Goal: Information Seeking & Learning: Learn about a topic

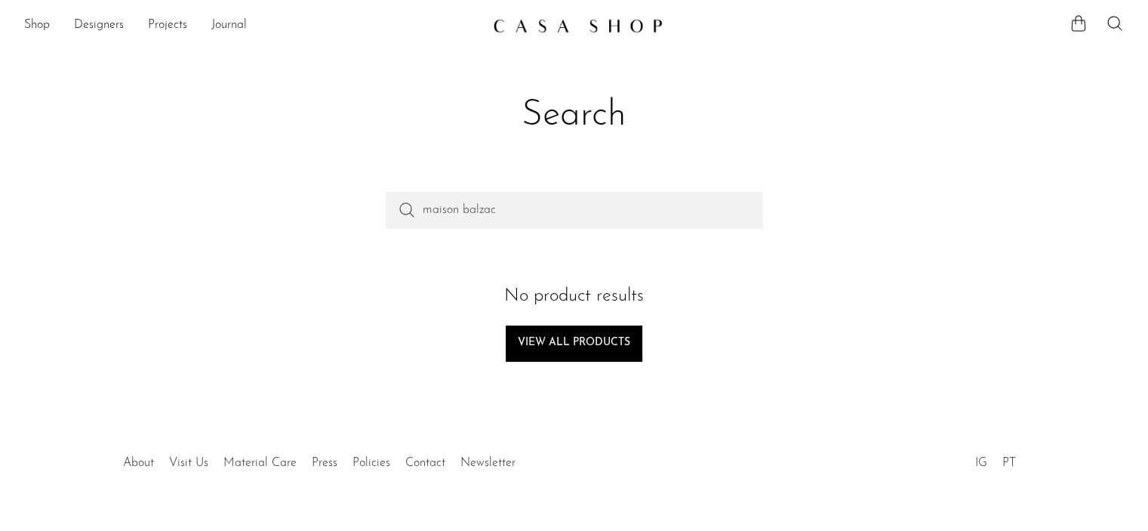
click at [21, 28] on div "Shop Featured New Arrivals Bestsellers Coming Soon Jewelry Jewelry All Earrings…" at bounding box center [574, 25] width 1148 height 27
click at [31, 25] on link "Shop" at bounding box center [37, 26] width 26 height 20
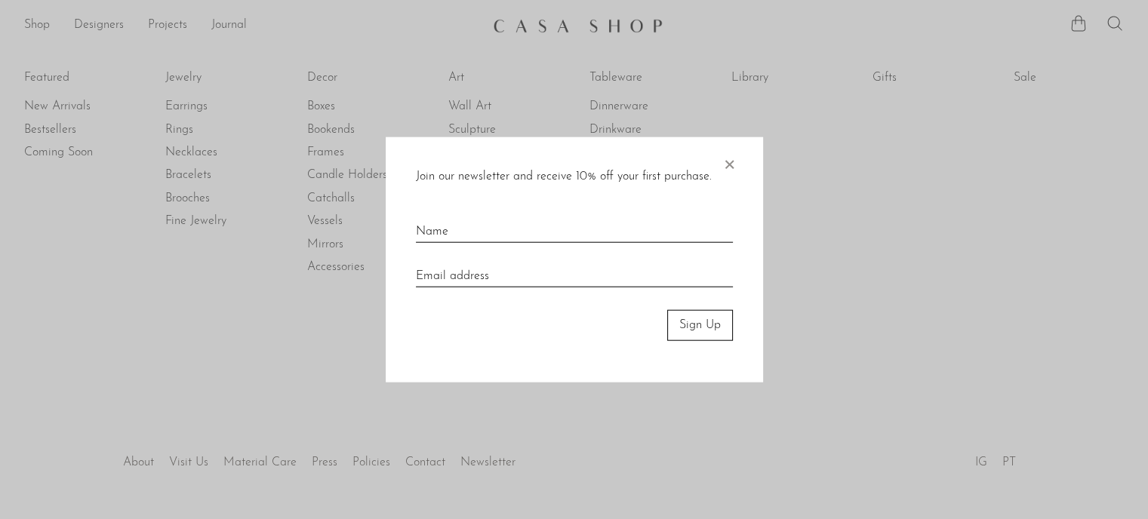
click at [733, 164] on span "×" at bounding box center [729, 161] width 15 height 48
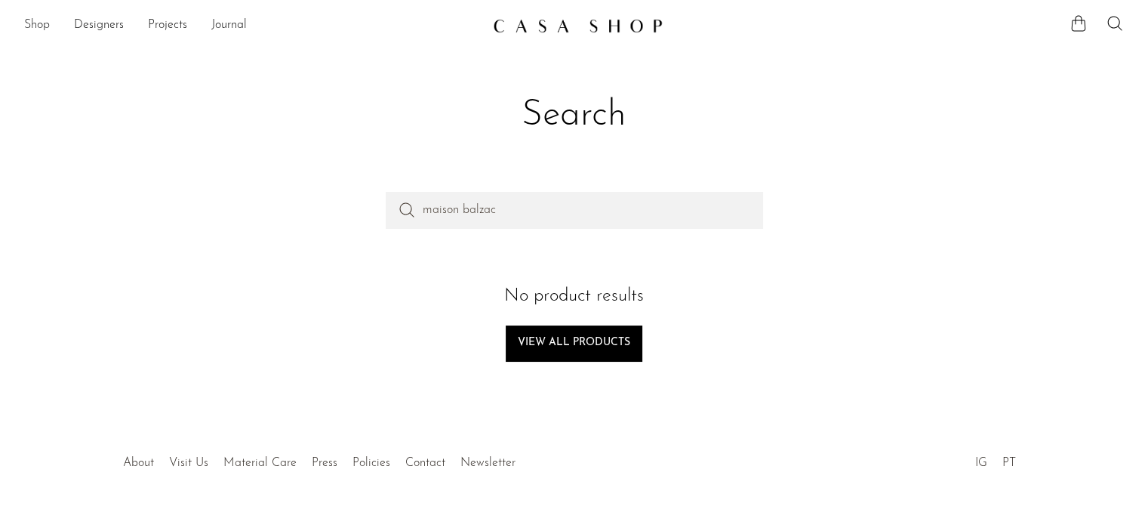
click at [45, 25] on link "Shop" at bounding box center [37, 26] width 26 height 20
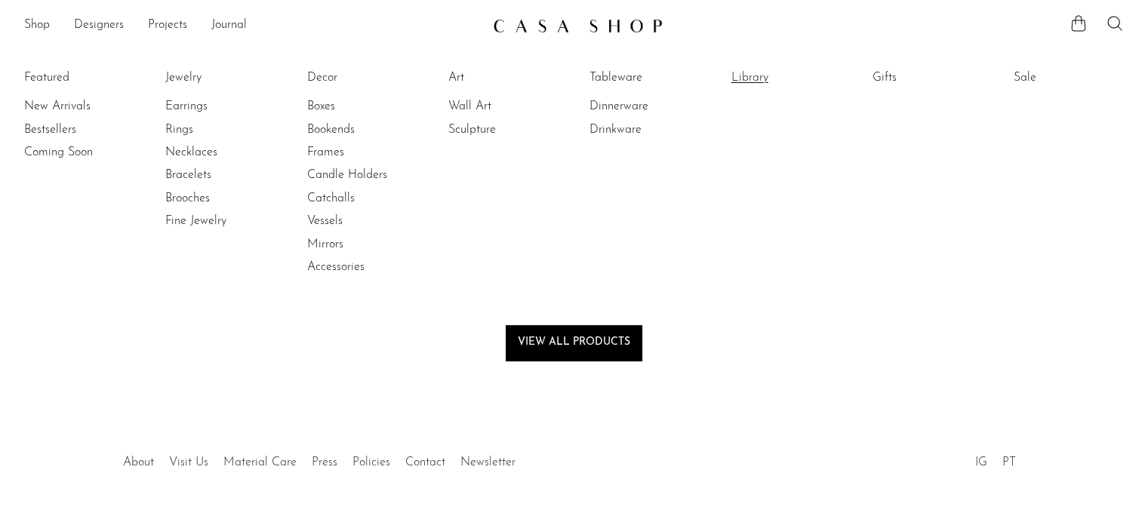
click at [764, 77] on link "Library" at bounding box center [787, 77] width 113 height 17
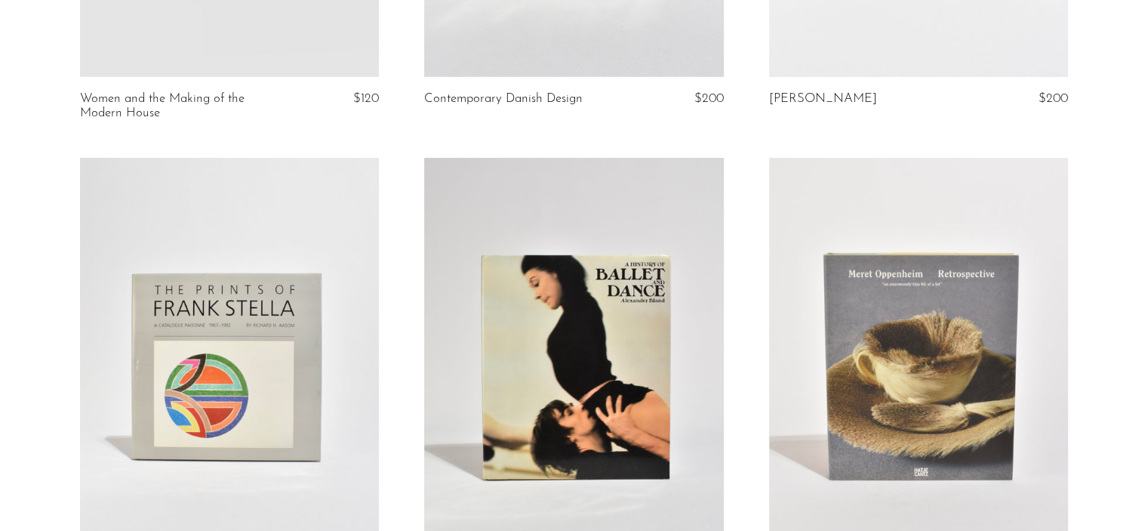
scroll to position [4914, 0]
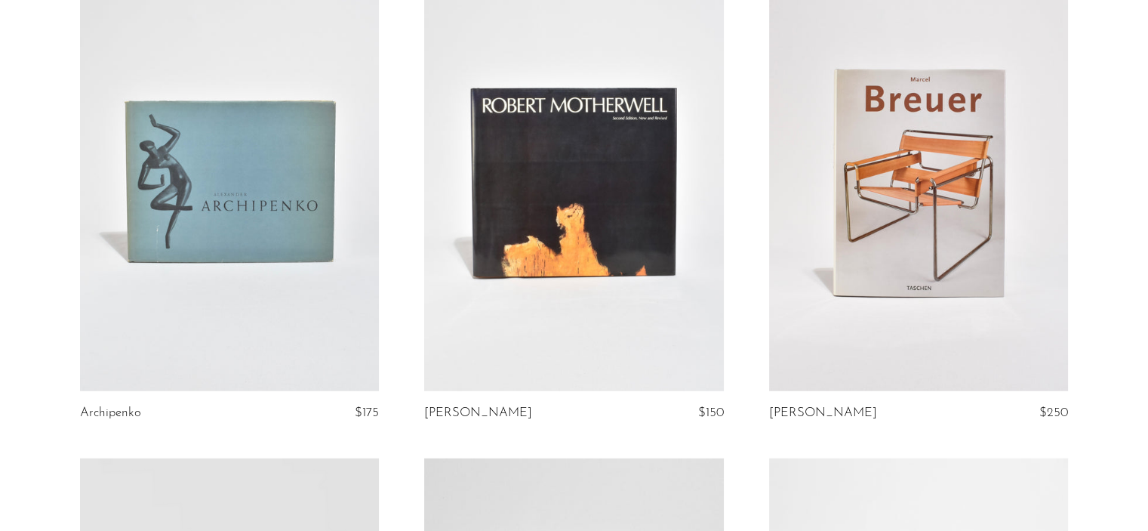
scroll to position [4061, 0]
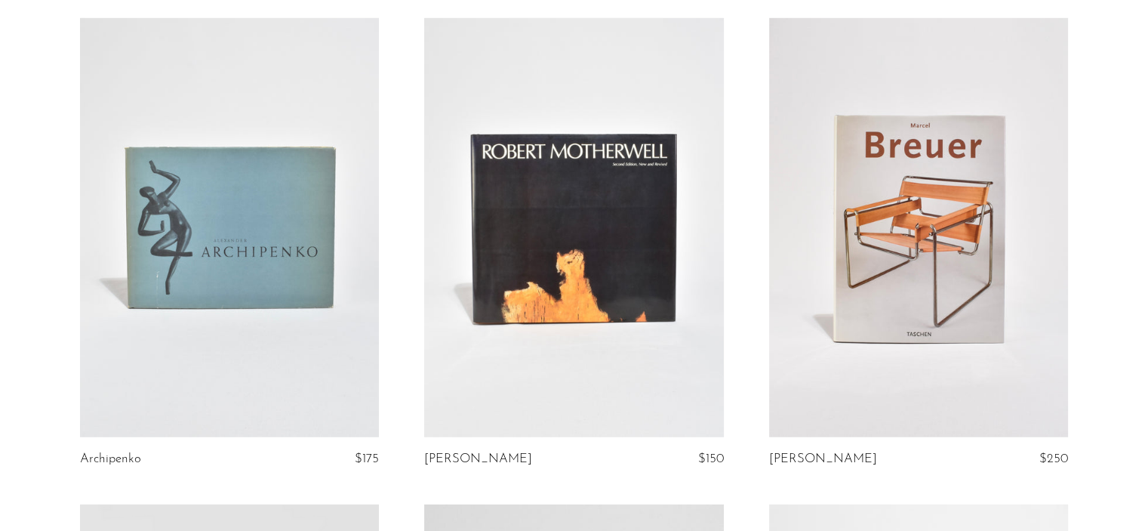
click at [553, 239] on link at bounding box center [573, 227] width 299 height 419
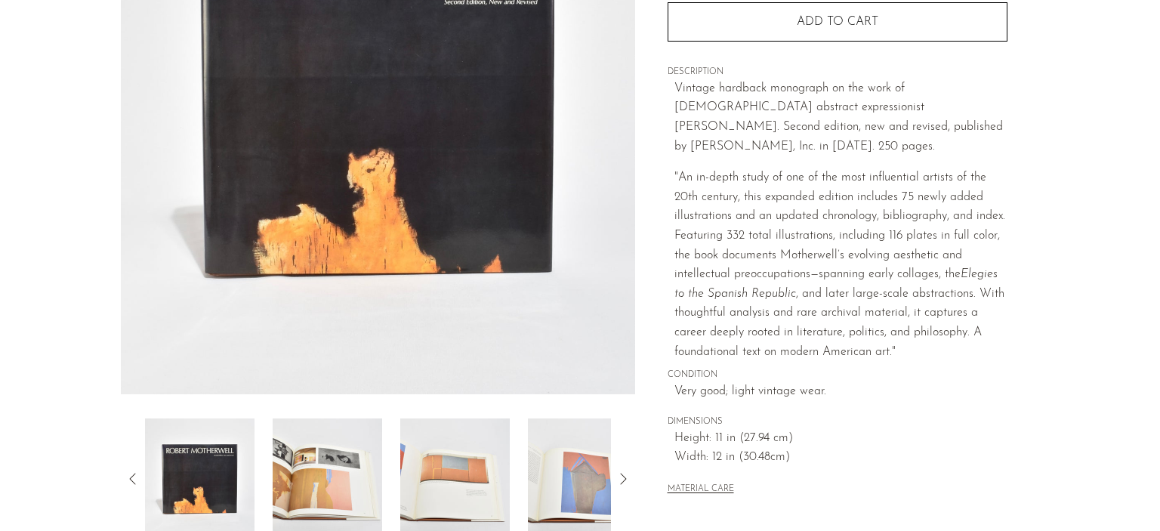
scroll to position [272, 0]
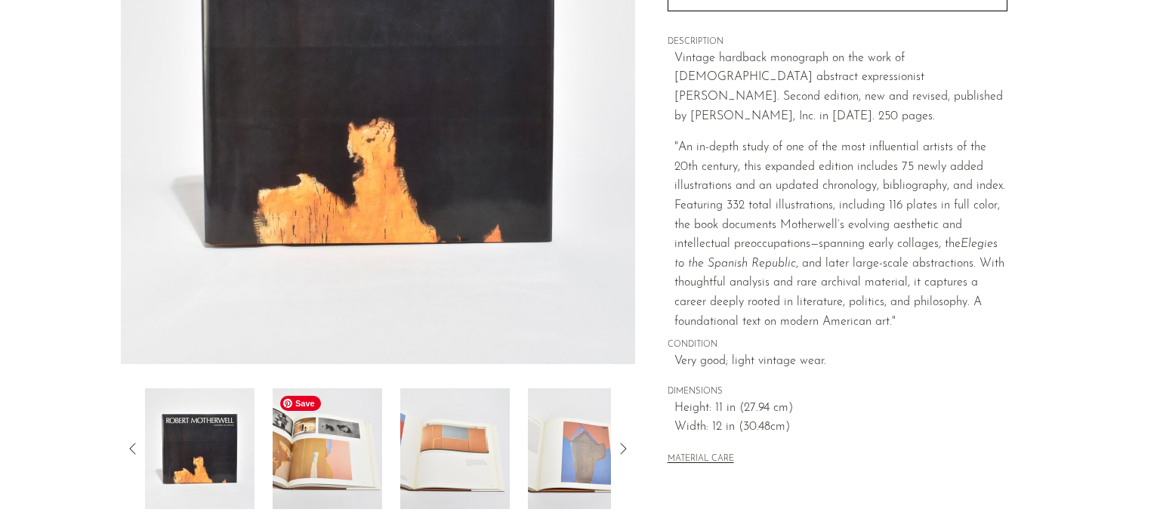
click at [285, 435] on img at bounding box center [327, 448] width 109 height 121
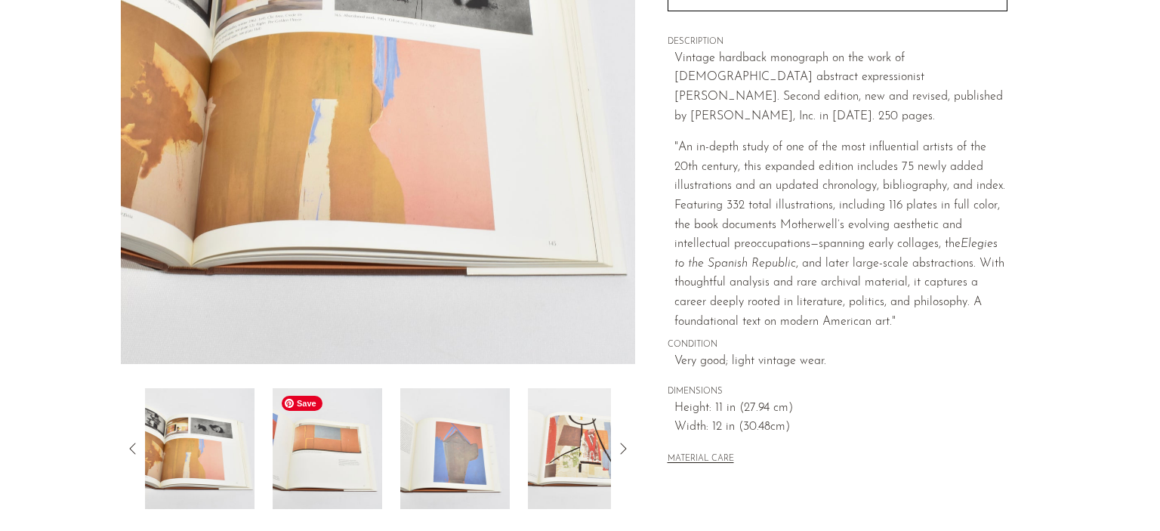
click at [316, 456] on img at bounding box center [327, 448] width 109 height 121
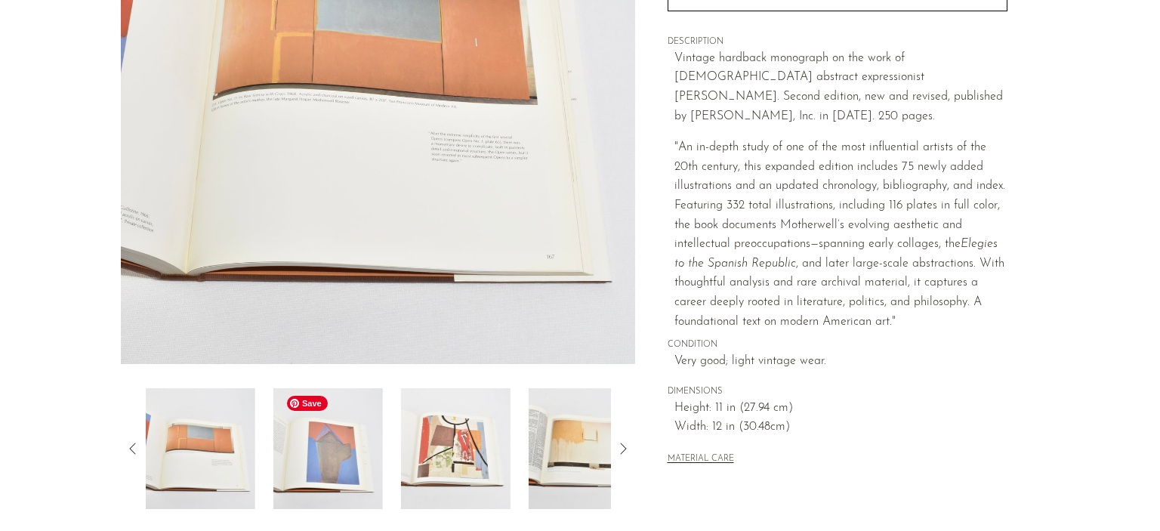
click at [320, 456] on img at bounding box center [327, 448] width 109 height 121
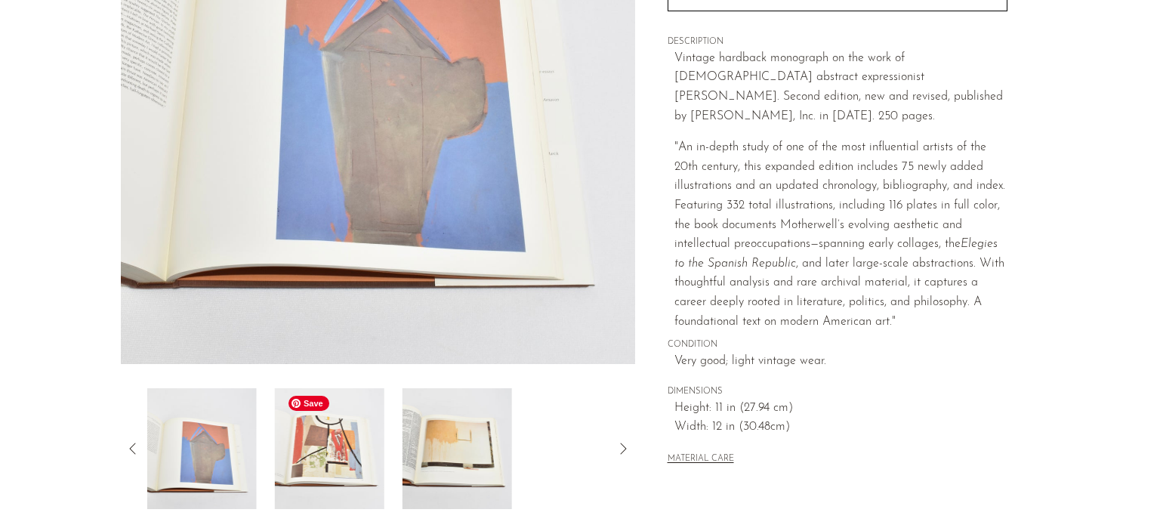
click at [333, 456] on img at bounding box center [329, 448] width 109 height 121
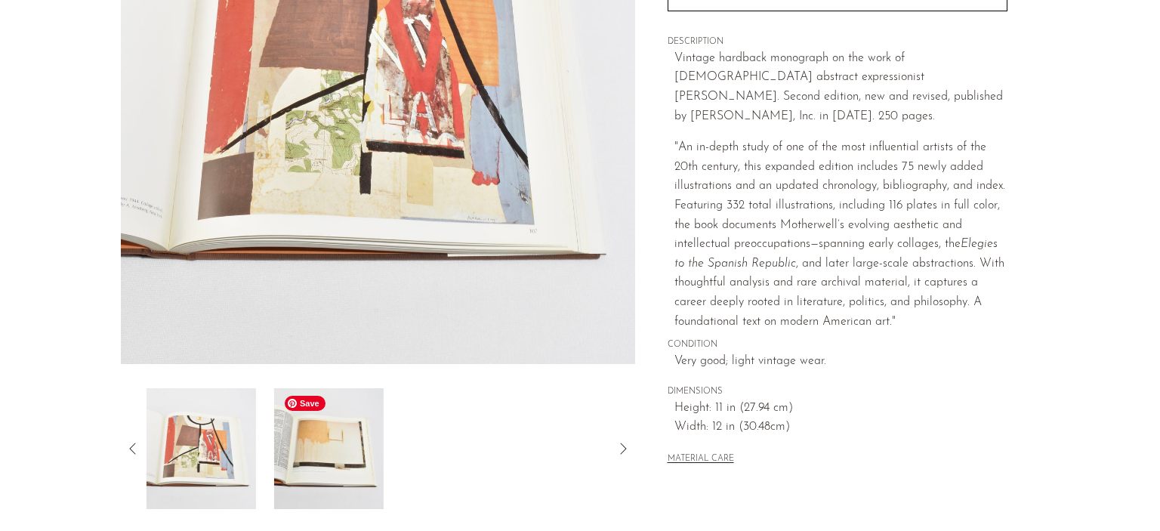
click at [350, 455] on img at bounding box center [328, 448] width 109 height 121
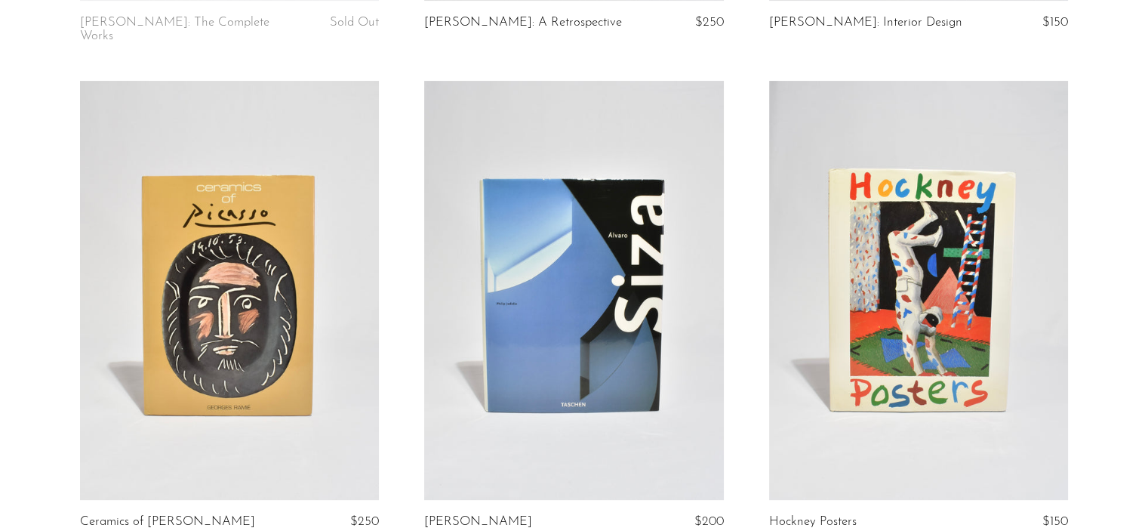
scroll to position [534, 0]
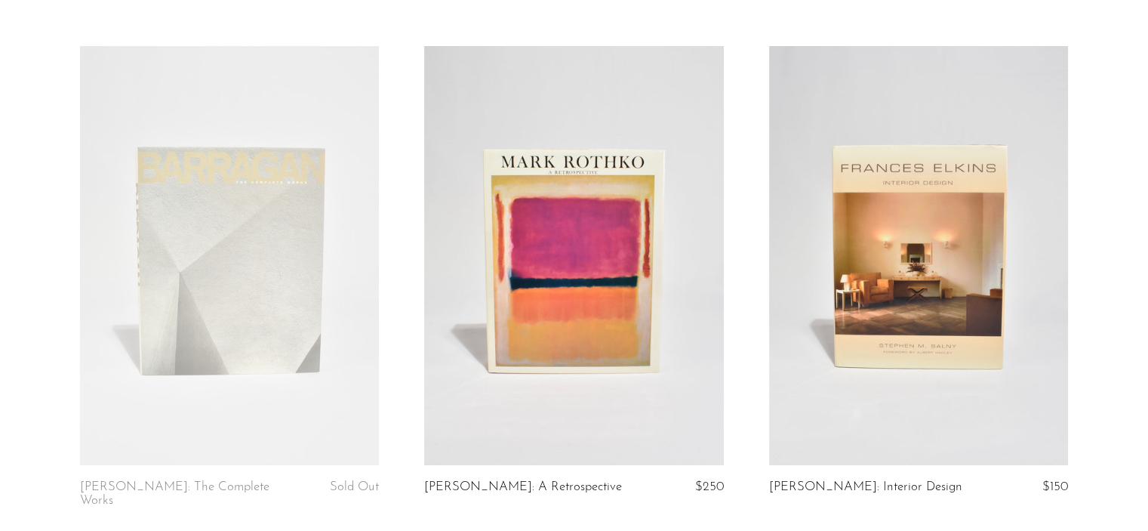
scroll to position [109, 0]
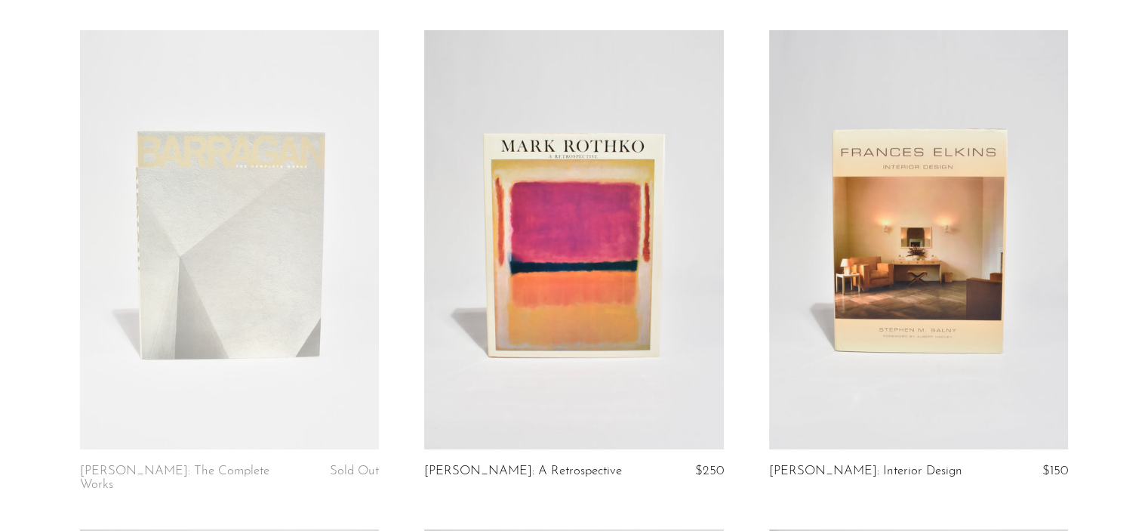
drag, startPoint x: 1147, startPoint y: 43, endPoint x: 1147, endPoint y: 33, distance: 9.8
drag, startPoint x: 1147, startPoint y: 33, endPoint x: 1150, endPoint y: 54, distance: 20.6
click at [1147, 54] on html "Shop Featured New Arrivals Bestsellers" at bounding box center [574, 156] width 1148 height 531
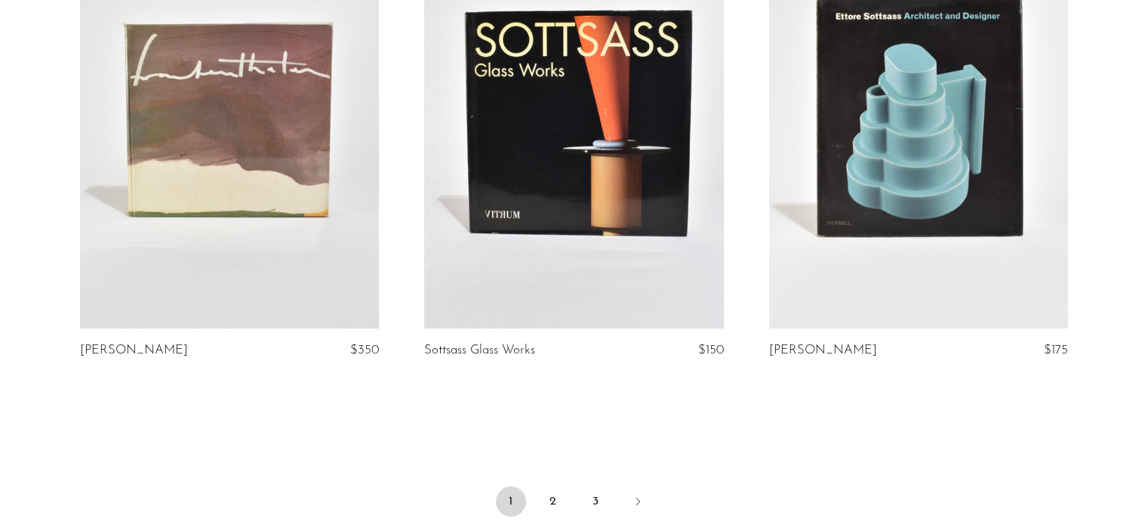
scroll to position [5827, 0]
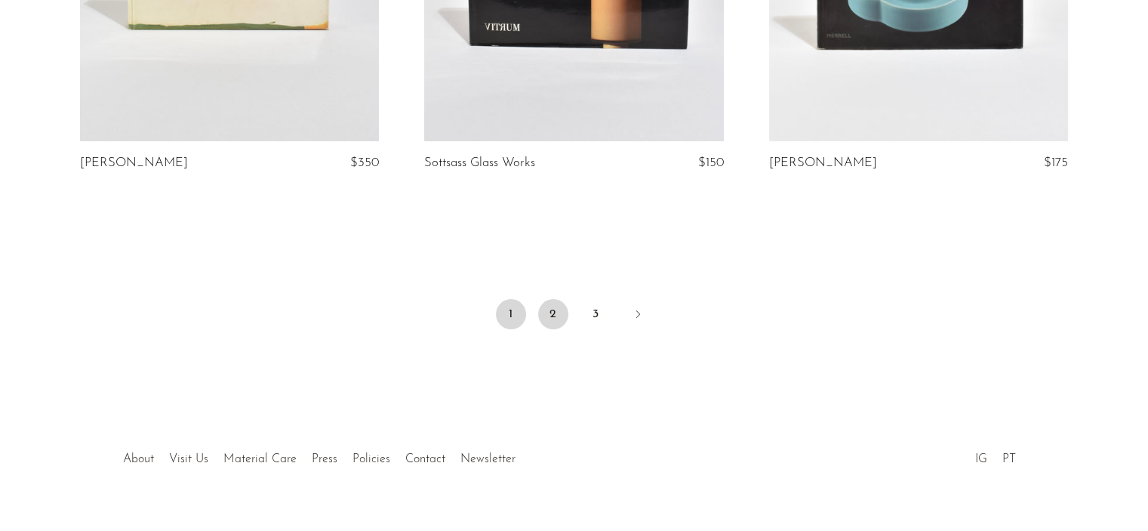
click at [550, 299] on link "2" at bounding box center [553, 314] width 30 height 30
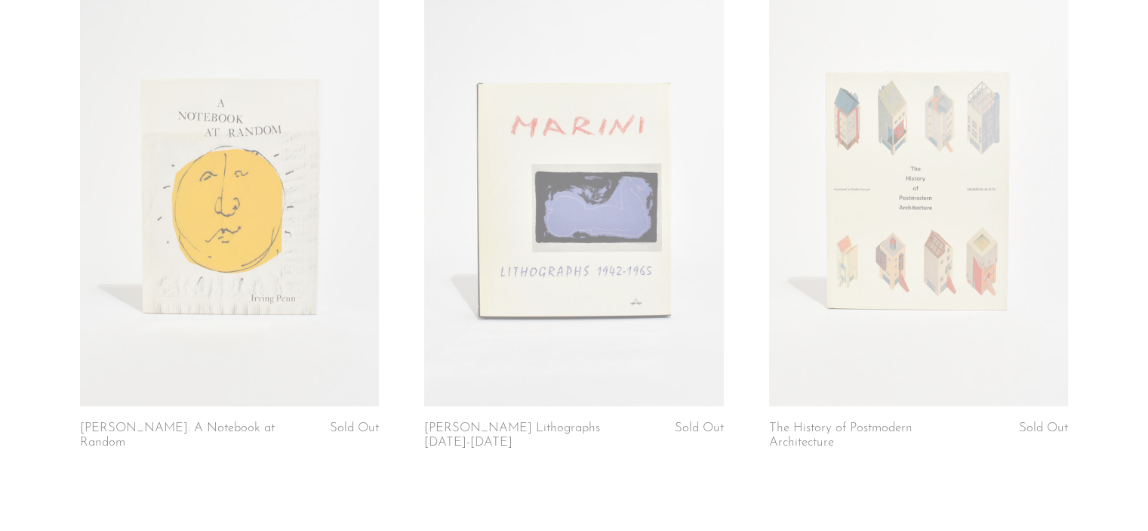
scroll to position [5594, 0]
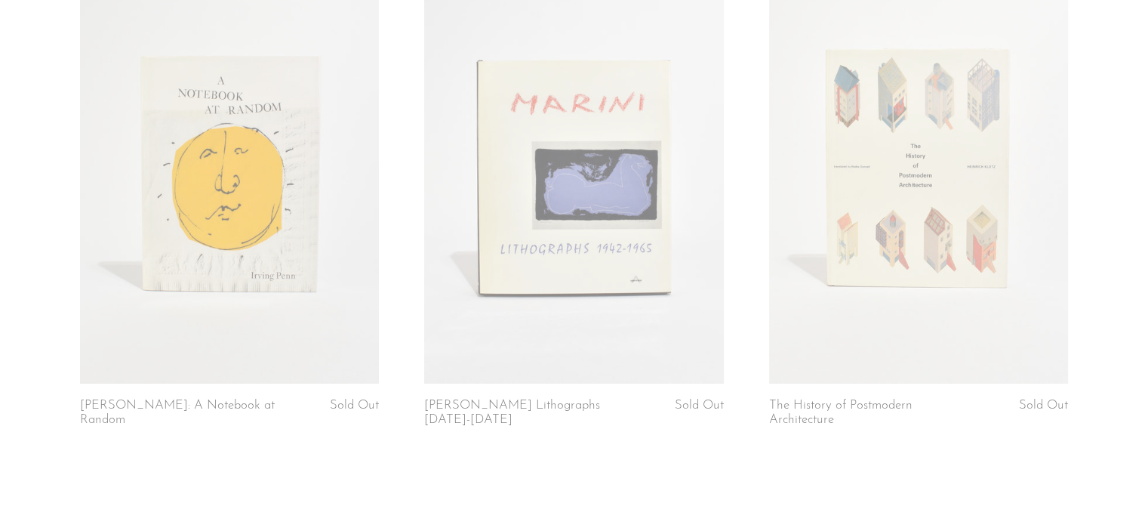
click at [611, 210] on link at bounding box center [573, 174] width 299 height 419
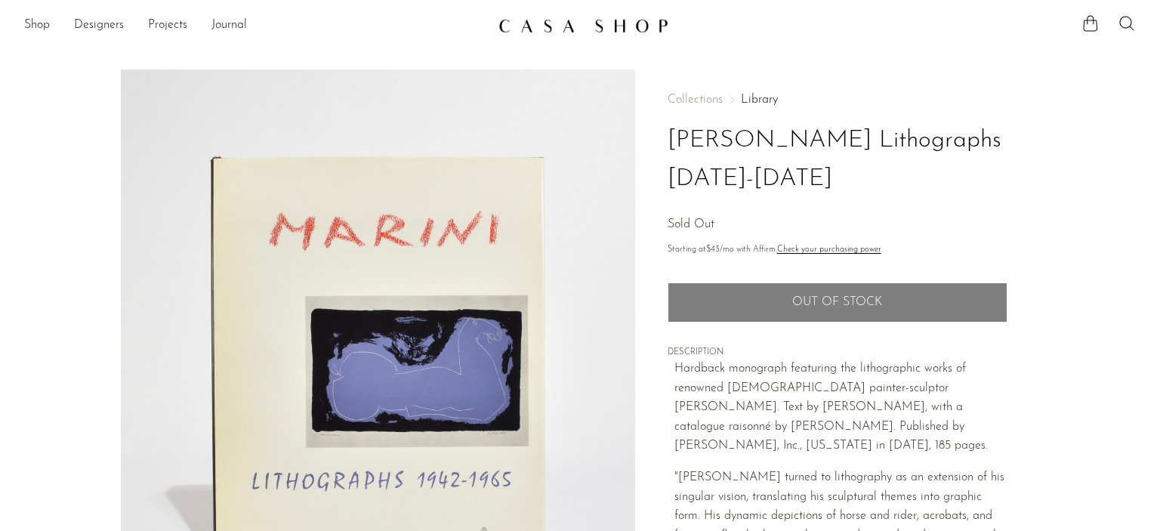
click at [1159, 70] on section "Marini Lithographs 1942-1965 Sold Out" at bounding box center [580, 424] width 1160 height 711
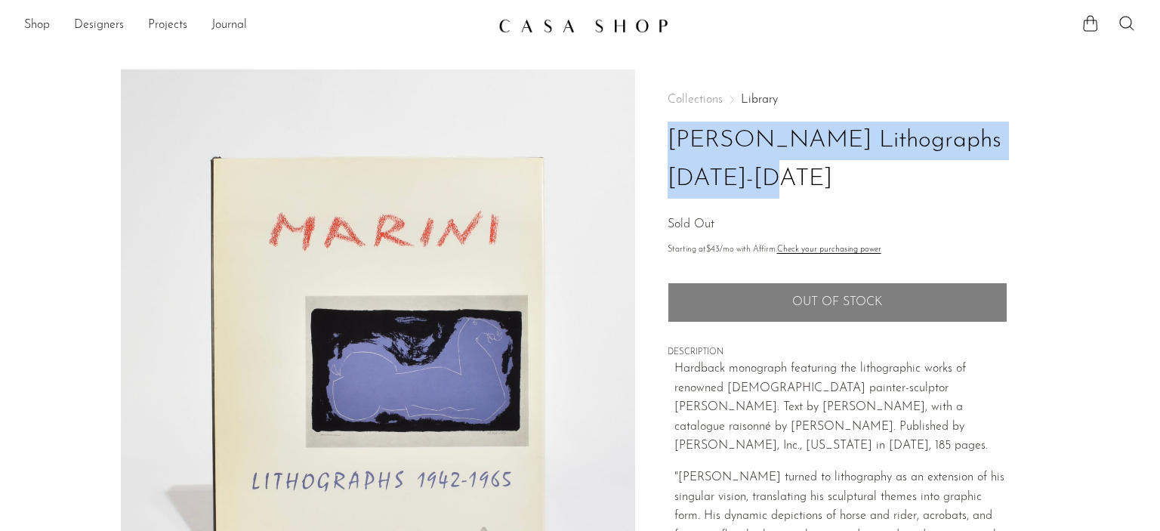
drag, startPoint x: 1159, startPoint y: 70, endPoint x: 1159, endPoint y: 114, distance: 43.8
click at [1159, 114] on section "Marini Lithographs 1942-1965 Sold Out" at bounding box center [580, 424] width 1160 height 711
click at [365, 353] on img at bounding box center [378, 352] width 514 height 566
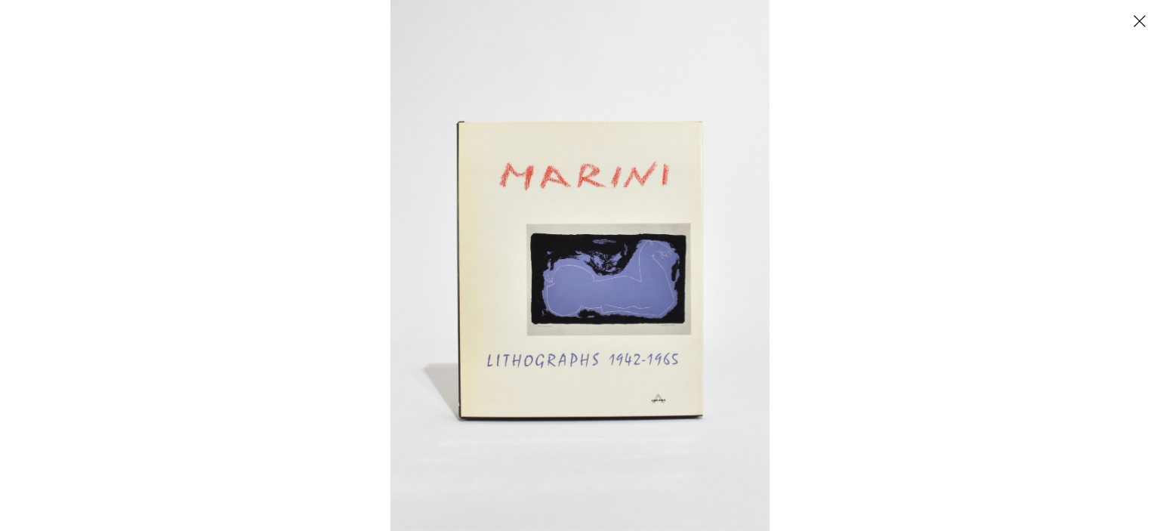
click at [1138, 14] on button "Close" at bounding box center [1139, 21] width 26 height 26
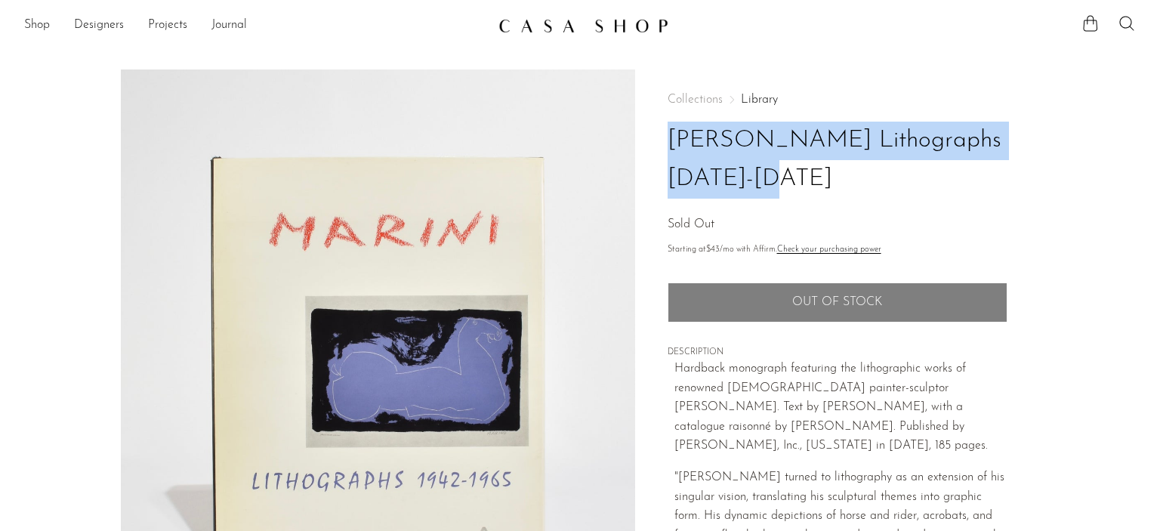
drag, startPoint x: 1159, startPoint y: 172, endPoint x: 1159, endPoint y: 319, distance: 147.2
click at [1159, 319] on section "Marini Lithographs 1942-1965 Sold Out" at bounding box center [580, 424] width 1160 height 711
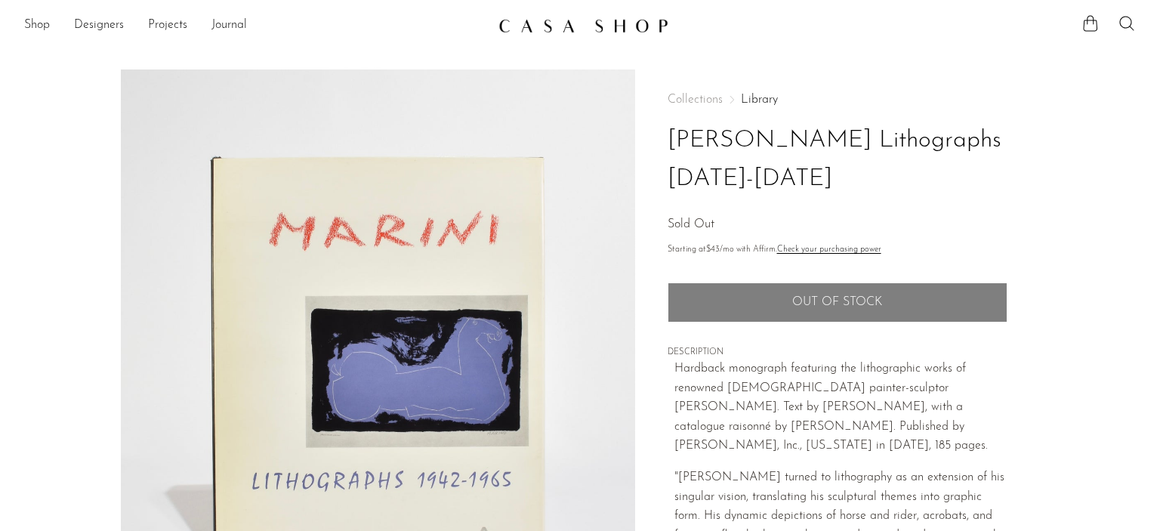
click at [795, 394] on p "Hardback monograph featuring the lithographic works of renowned Italian painter…" at bounding box center [840, 407] width 333 height 97
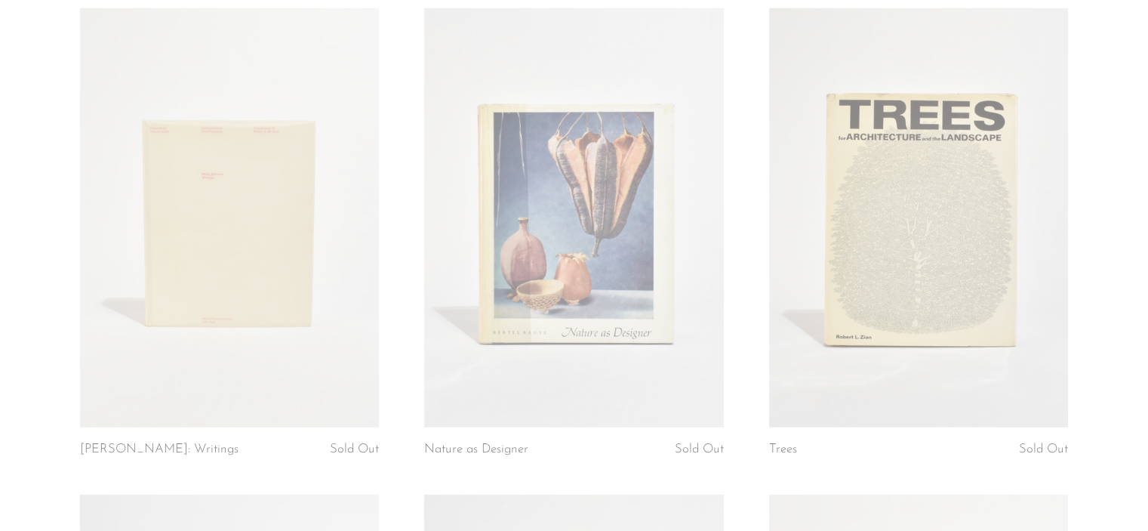
scroll to position [4095, 0]
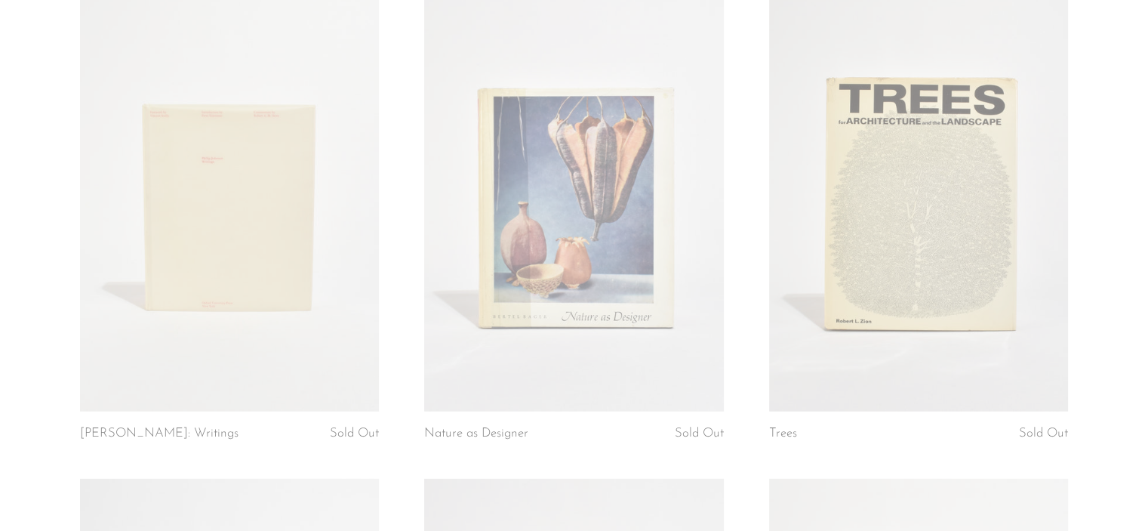
drag, startPoint x: 1141, startPoint y: 360, endPoint x: 1142, endPoint y: 328, distance: 31.7
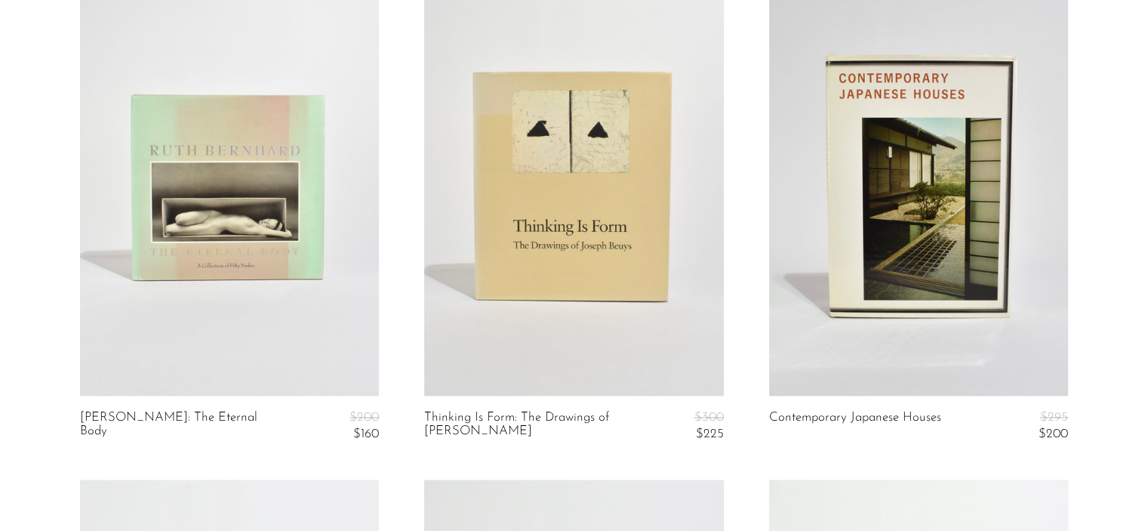
scroll to position [2126, 0]
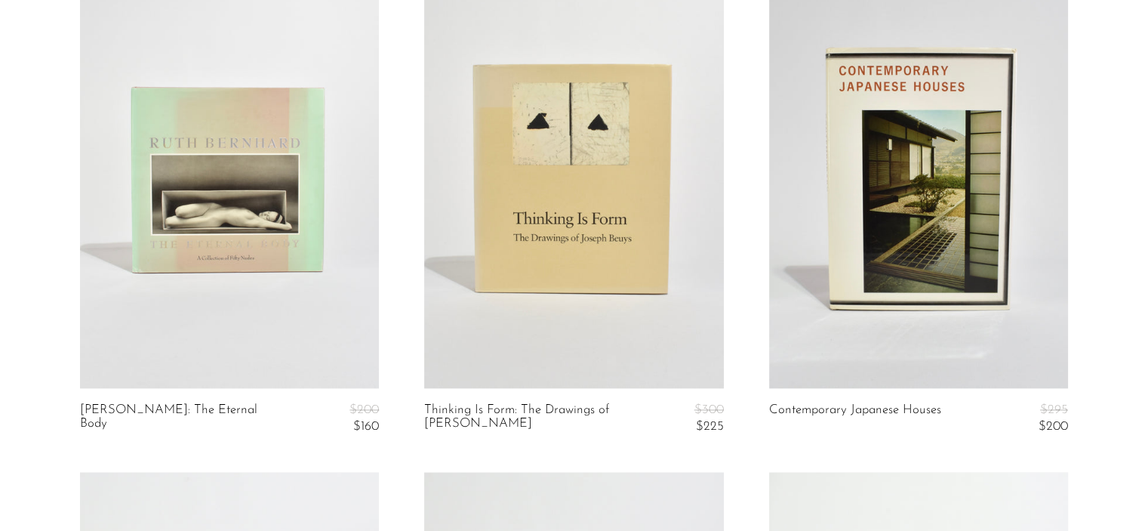
click at [286, 240] on link at bounding box center [229, 178] width 299 height 419
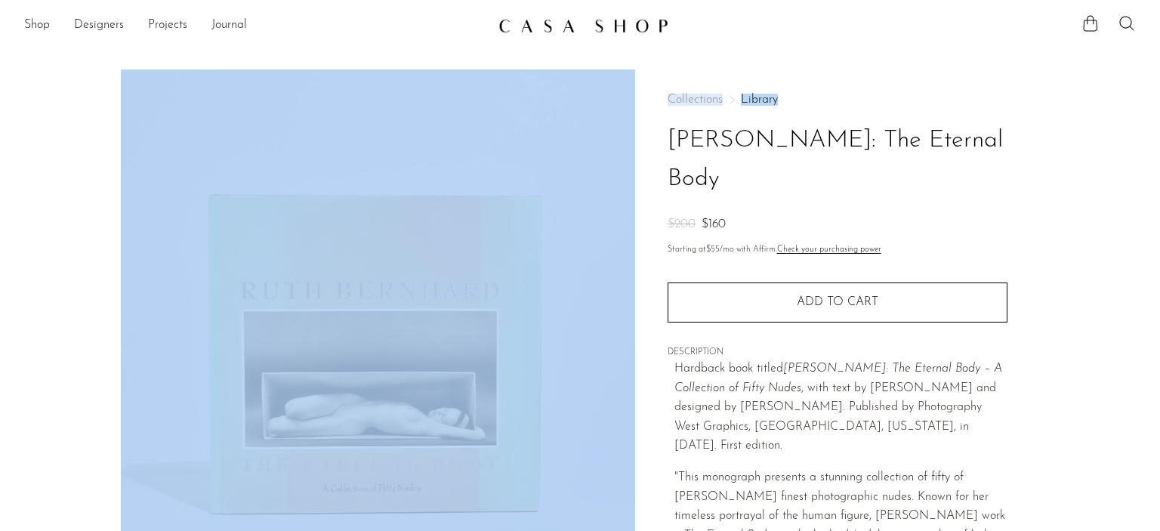
drag, startPoint x: 1159, startPoint y: 22, endPoint x: 1159, endPoint y: 61, distance: 39.3
click at [1159, 54] on body "Shop Featured New Arrivals Bestsellers" at bounding box center [580, 491] width 1160 height 983
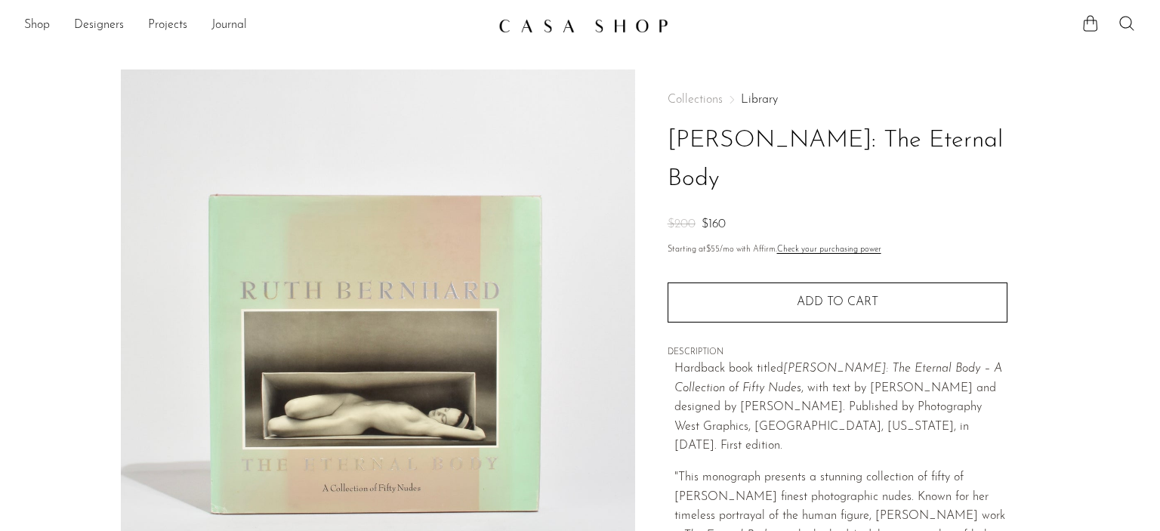
click at [1159, 61] on main "[PERSON_NAME]: The Eternal Body $200 $160" at bounding box center [580, 436] width 1160 height 795
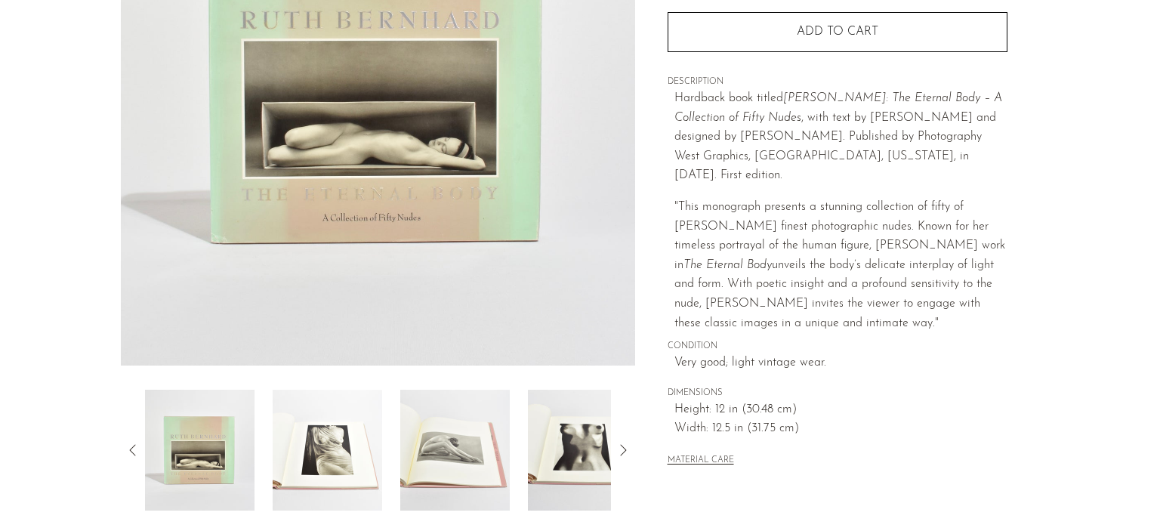
scroll to position [272, 0]
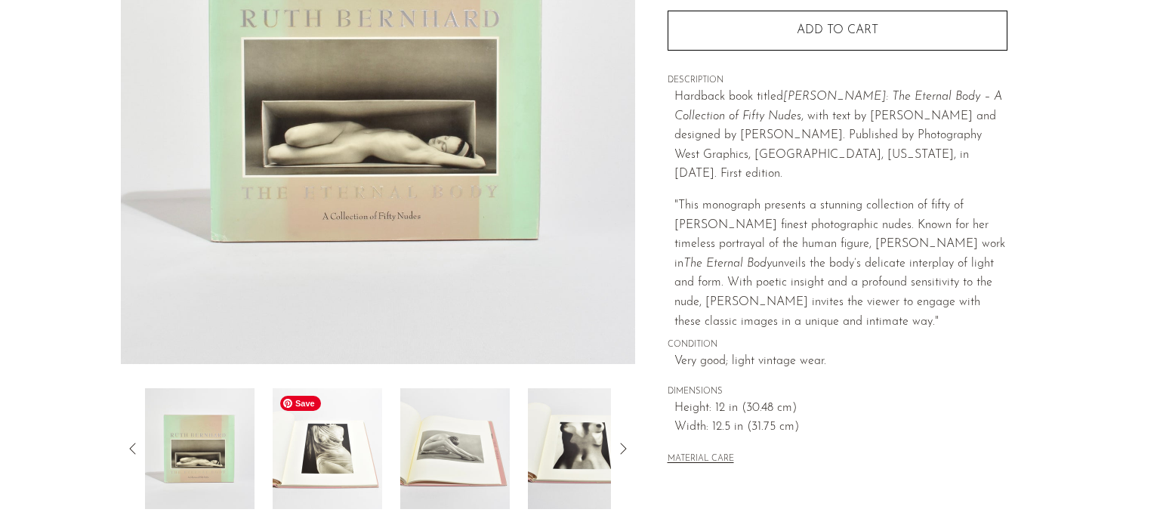
click at [359, 451] on img at bounding box center [327, 448] width 109 height 121
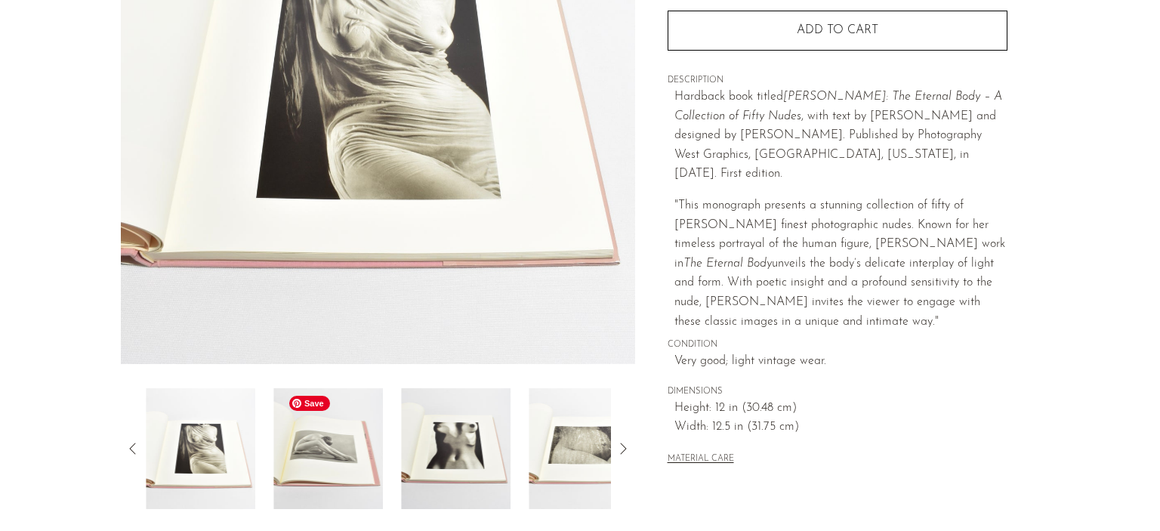
click at [361, 454] on img at bounding box center [327, 448] width 109 height 121
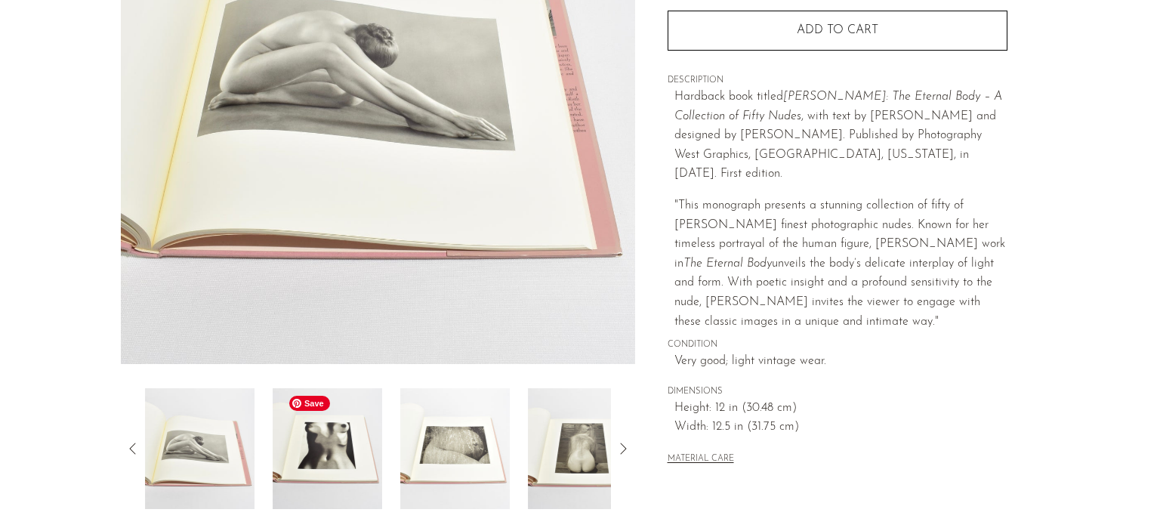
click at [361, 454] on img at bounding box center [327, 448] width 109 height 121
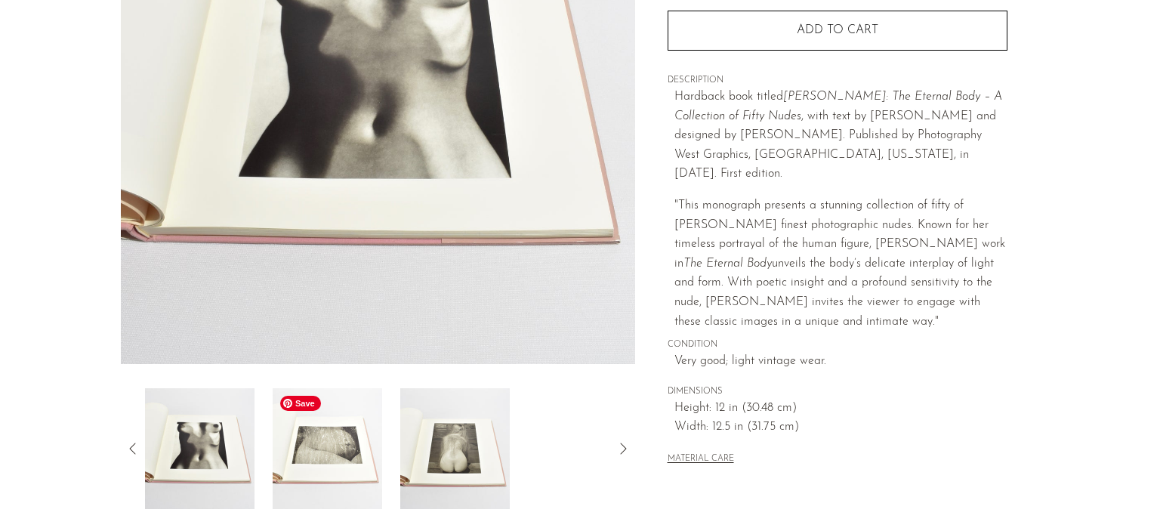
click at [361, 454] on img at bounding box center [327, 448] width 109 height 121
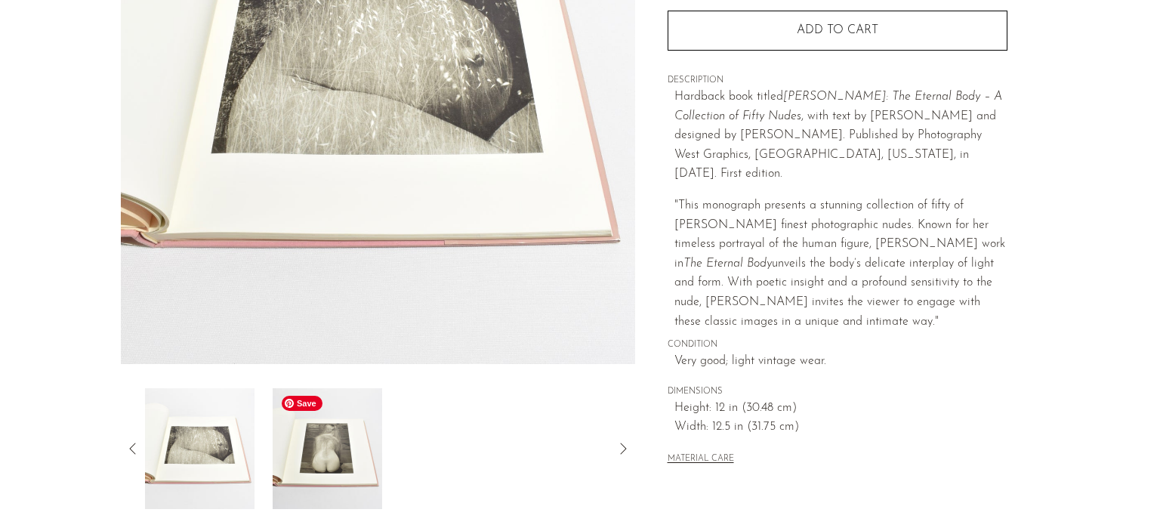
click at [341, 453] on img at bounding box center [327, 448] width 109 height 121
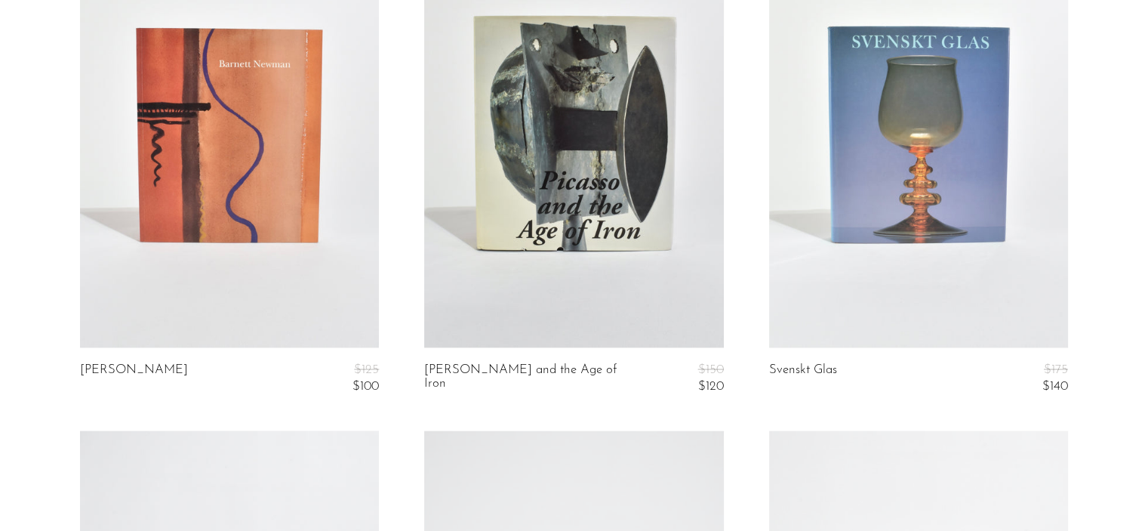
scroll to position [2700, 0]
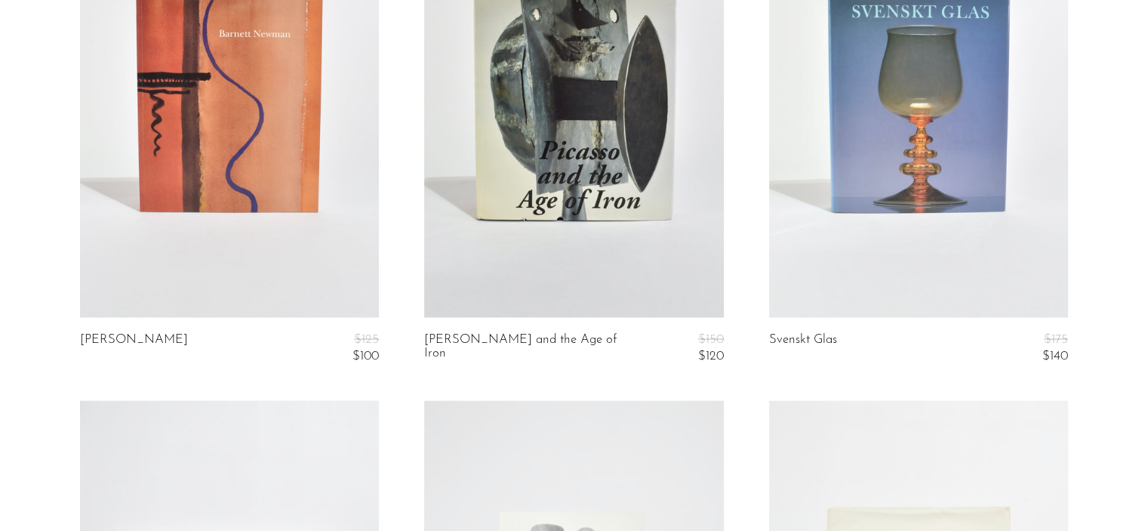
click at [1006, 223] on link at bounding box center [918, 107] width 299 height 419
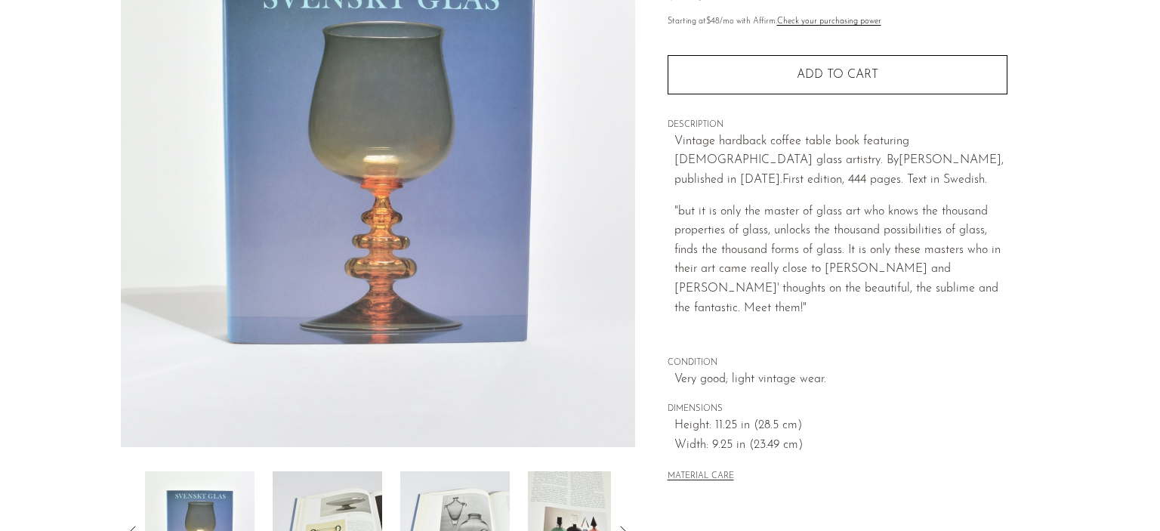
scroll to position [211, 0]
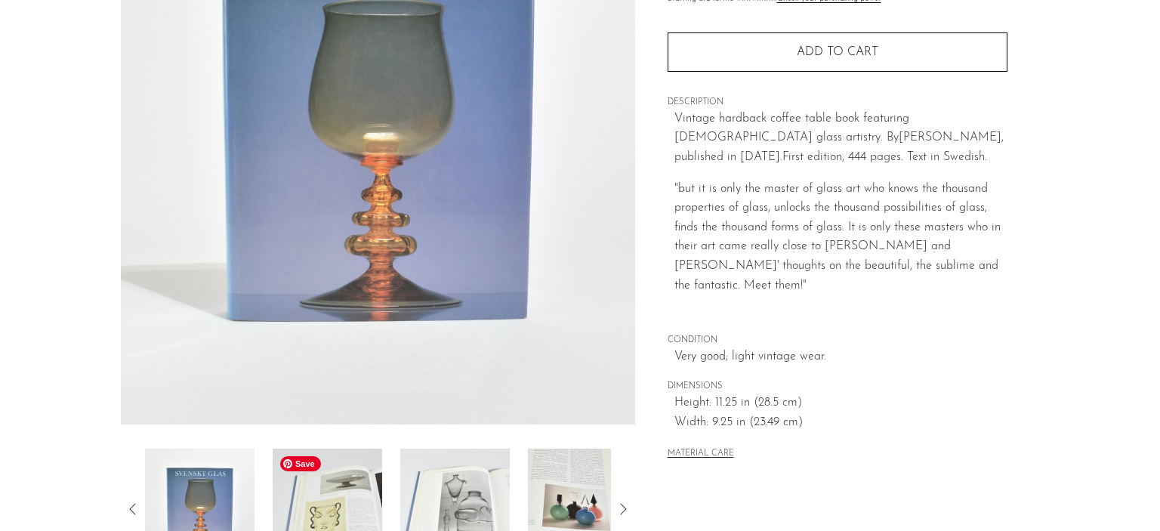
click at [314, 479] on img at bounding box center [327, 508] width 109 height 121
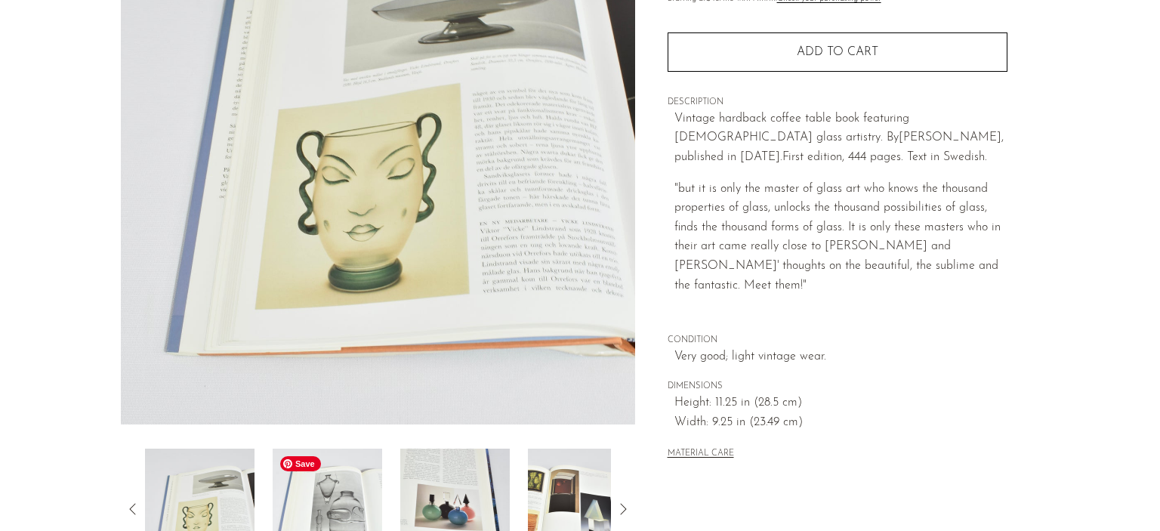
click at [380, 499] on img at bounding box center [327, 508] width 109 height 121
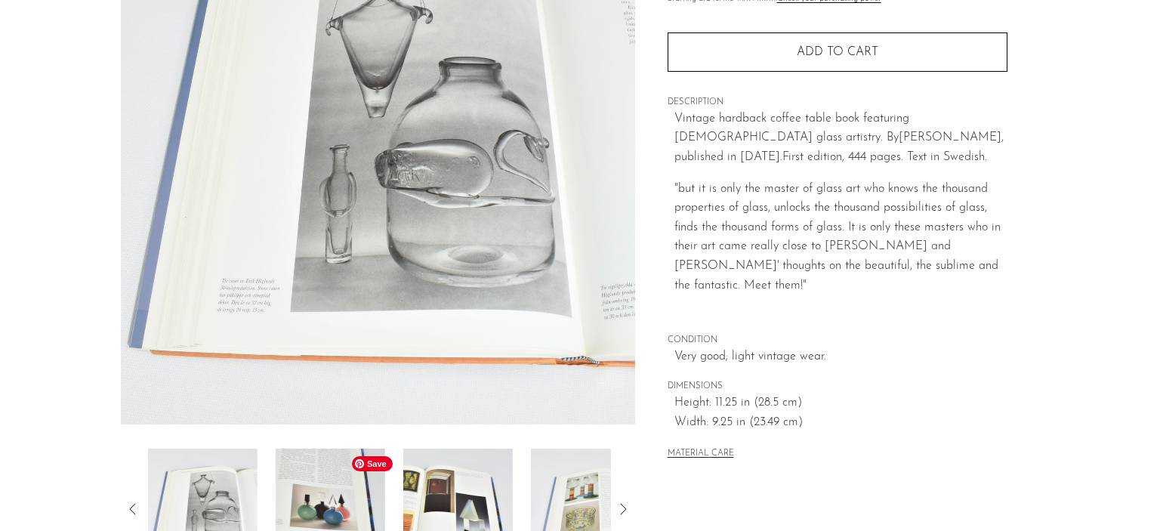
click at [380, 499] on img at bounding box center [330, 508] width 109 height 121
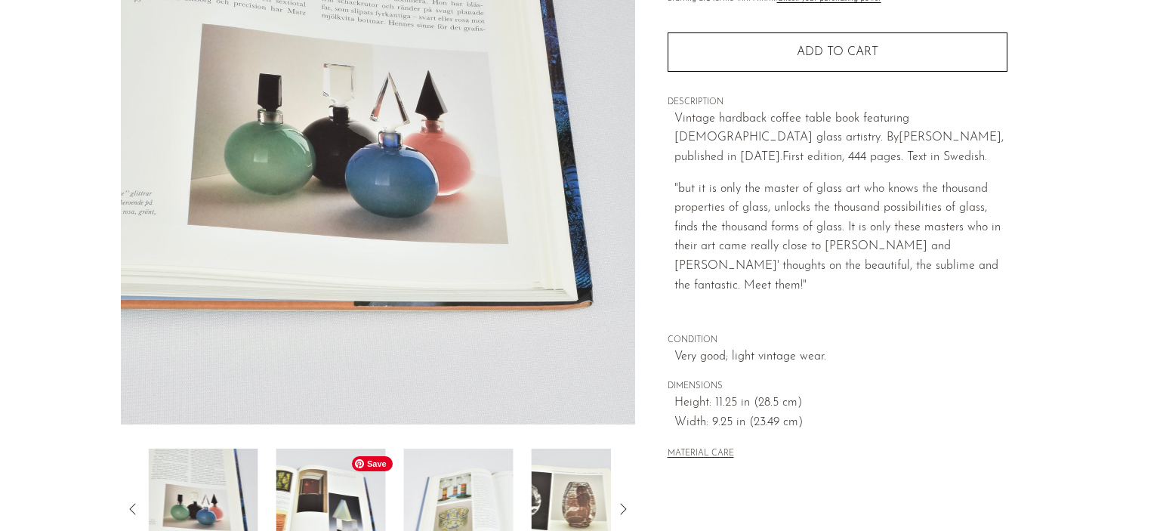
click at [380, 499] on img at bounding box center [330, 508] width 109 height 121
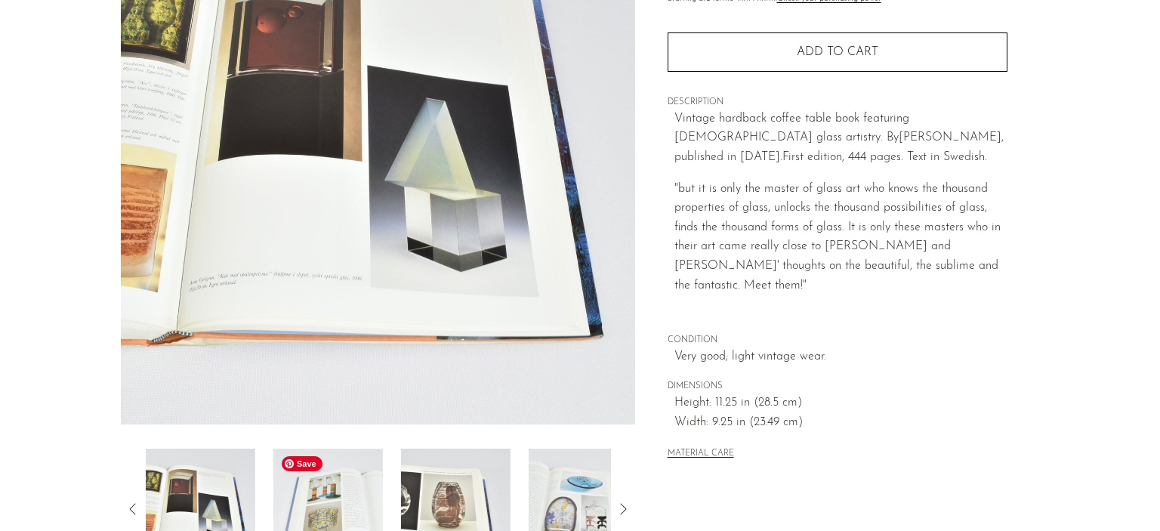
click at [380, 499] on img at bounding box center [327, 508] width 109 height 121
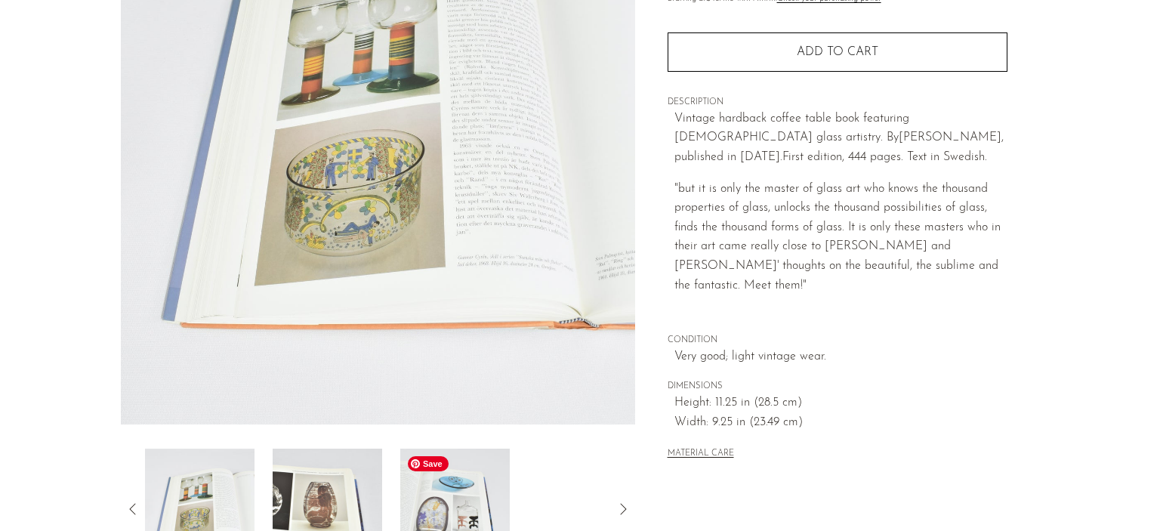
click at [420, 476] on img at bounding box center [454, 508] width 109 height 121
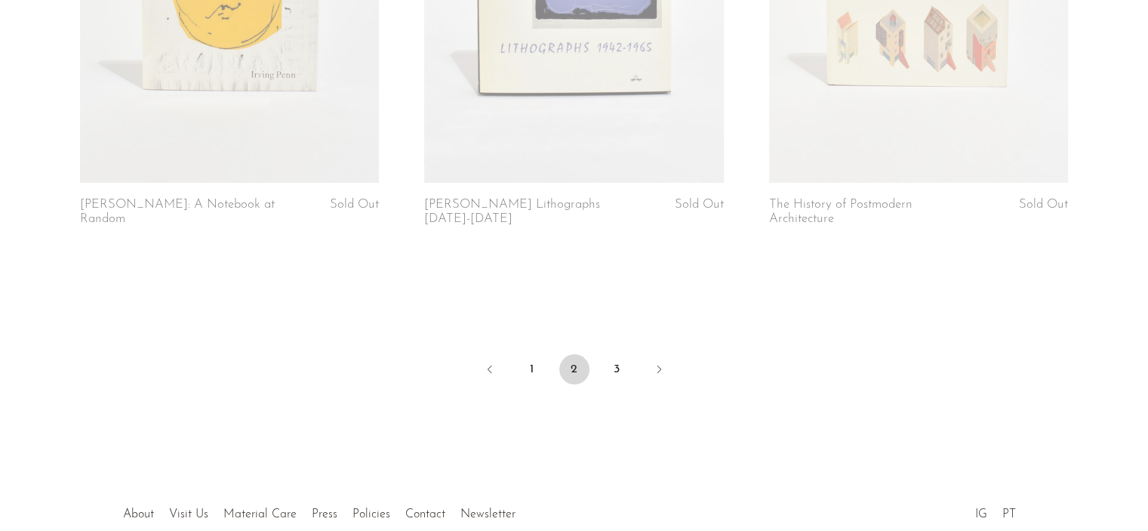
scroll to position [5857, 0]
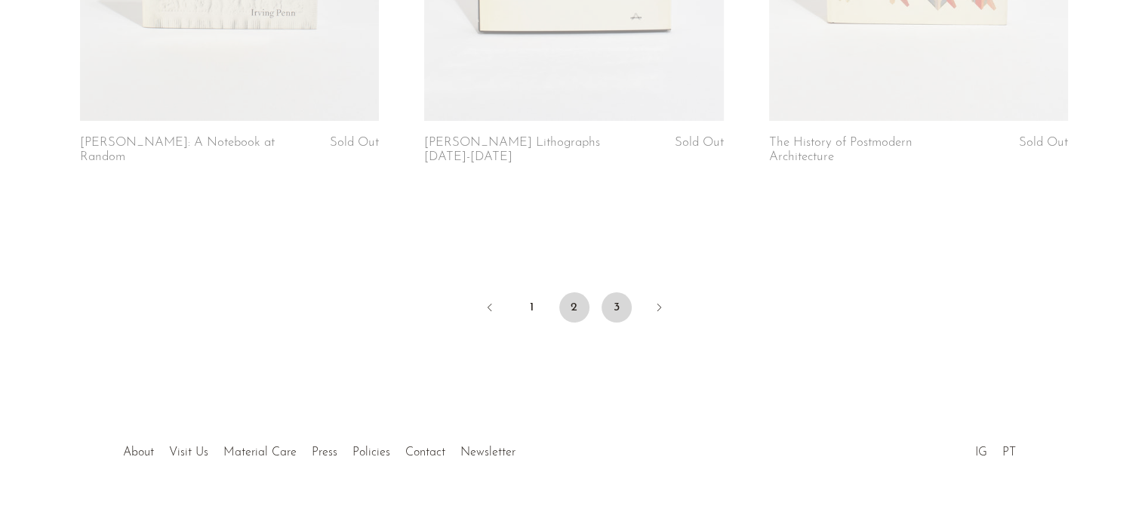
click at [610, 316] on link "3" at bounding box center [617, 307] width 30 height 30
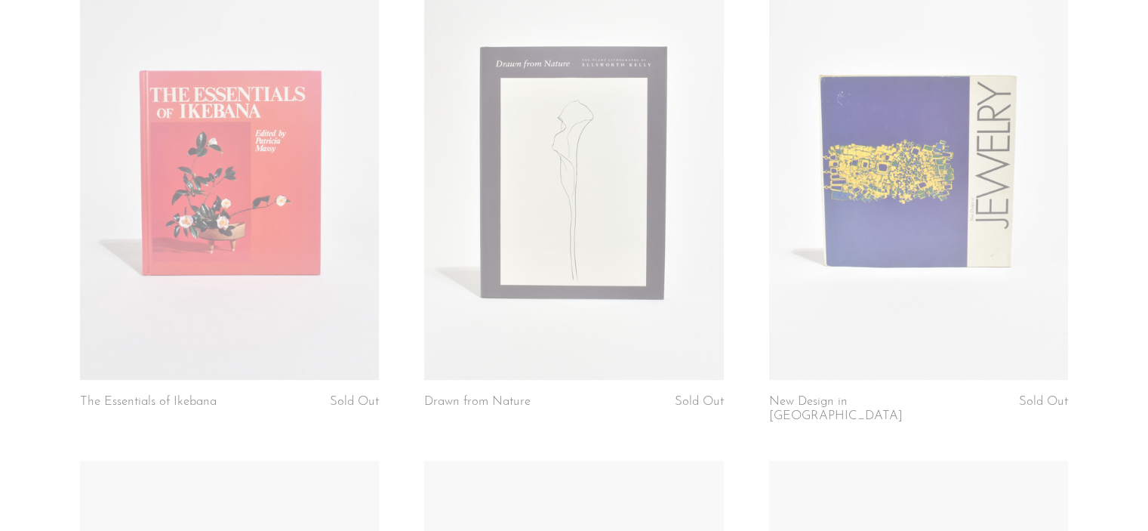
drag, startPoint x: 1159, startPoint y: 66, endPoint x: 1159, endPoint y: 147, distance: 81.5
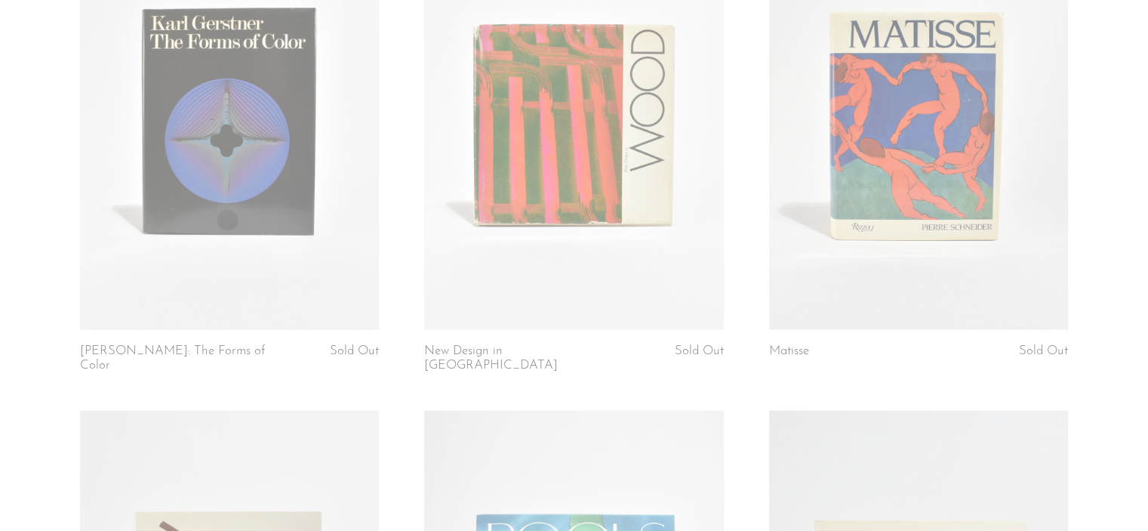
scroll to position [2056, 0]
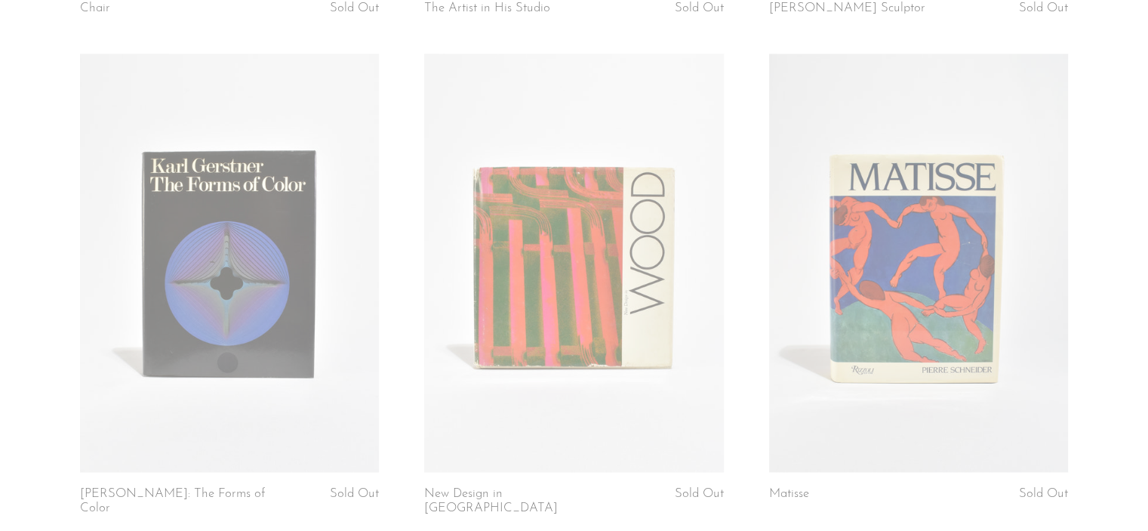
click at [1141, 279] on section "Interiors in Color Sold Out Some Women by [PERSON_NAME] Sold Out [PERSON_NAME] …" at bounding box center [574, 60] width 1148 height 3954
drag, startPoint x: 1141, startPoint y: 279, endPoint x: 1138, endPoint y: 245, distance: 34.1
click at [1138, 245] on section "Interiors in Color Sold Out Some Women by [PERSON_NAME] Sold Out [PERSON_NAME] …" at bounding box center [574, 60] width 1148 height 3954
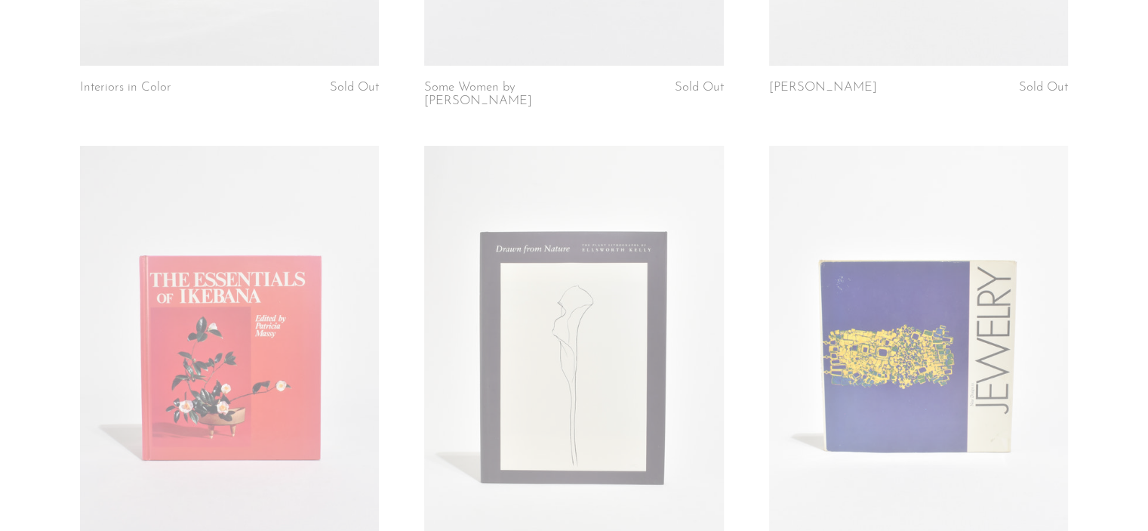
scroll to position [476, 0]
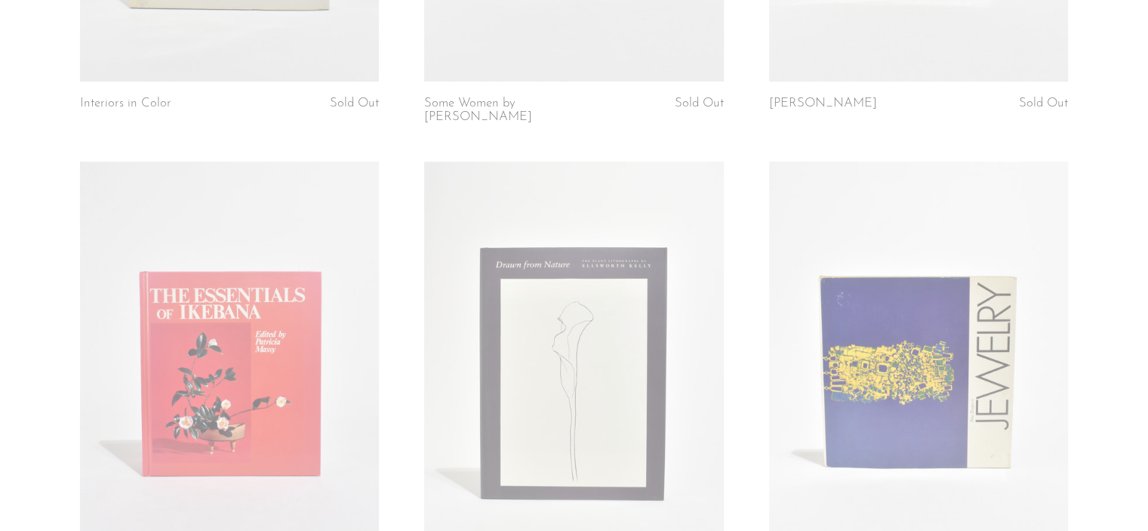
drag, startPoint x: 1140, startPoint y: 72, endPoint x: 1138, endPoint y: 42, distance: 31.0
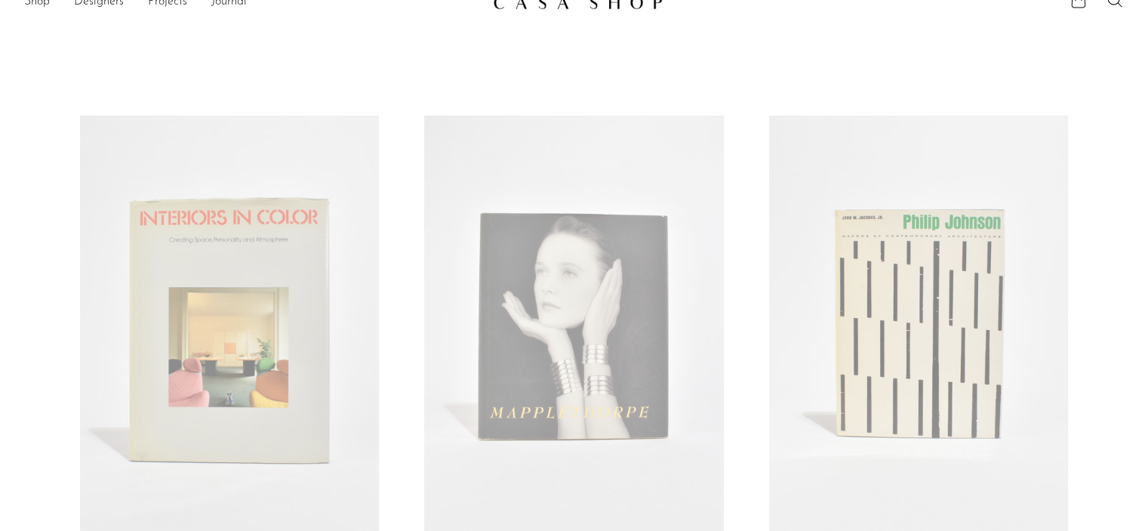
scroll to position [72, 0]
